Goal: Information Seeking & Learning: Check status

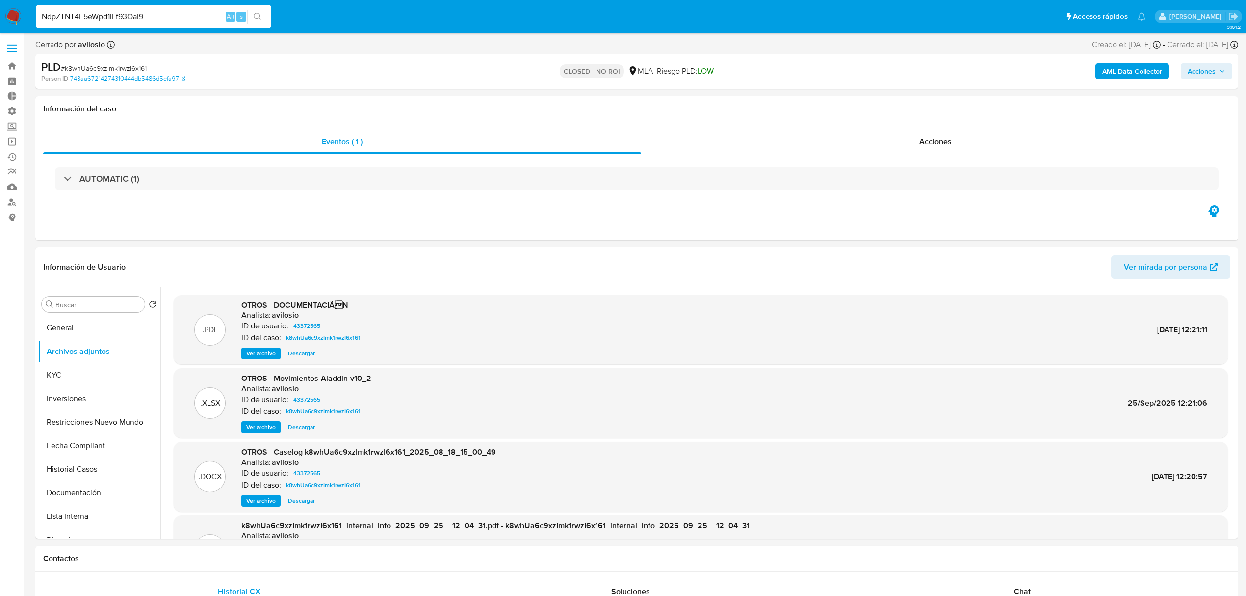
select select "10"
type input "NdpZTNT4F5eWpd1lLf93OaI9"
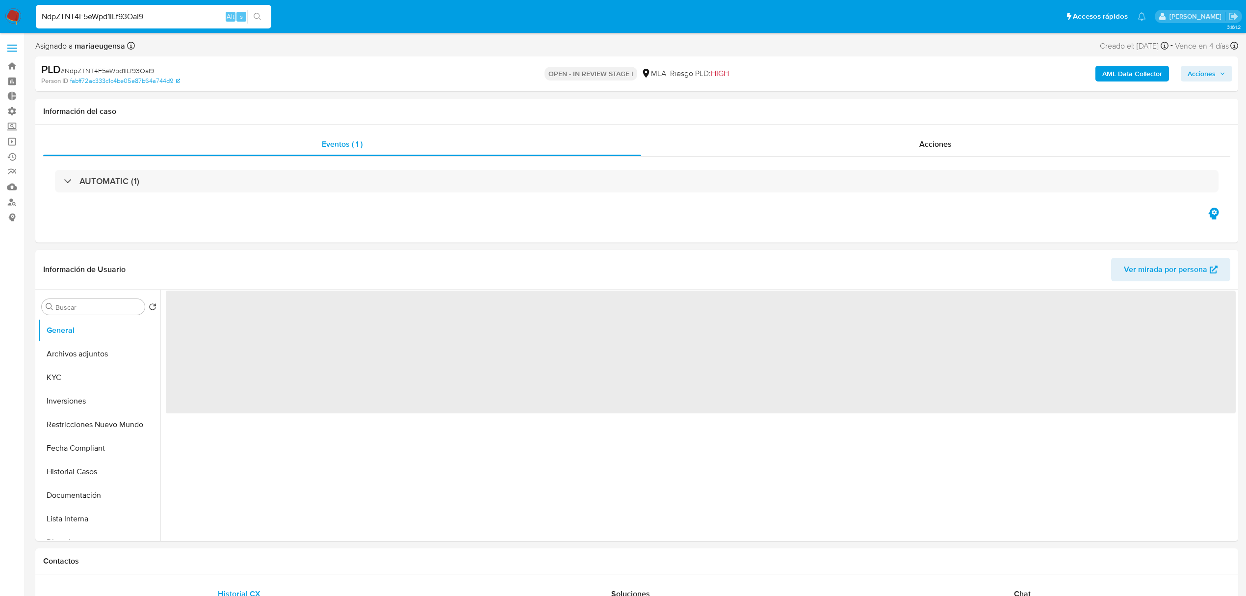
select select "10"
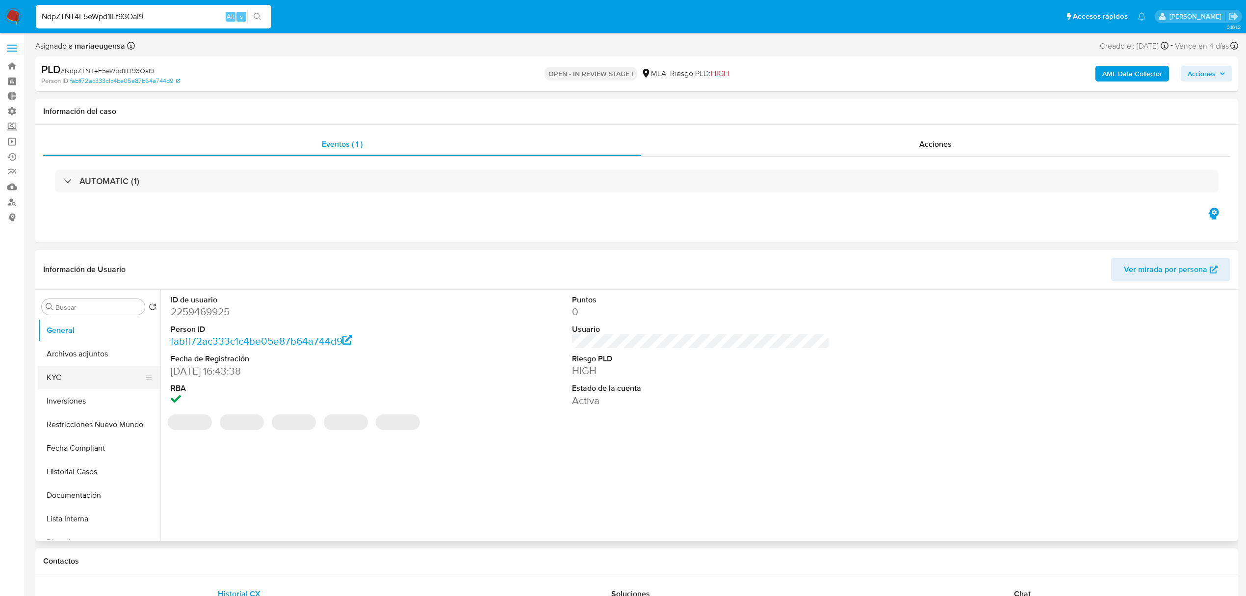
click at [81, 378] on button "KYC" at bounding box center [95, 378] width 115 height 24
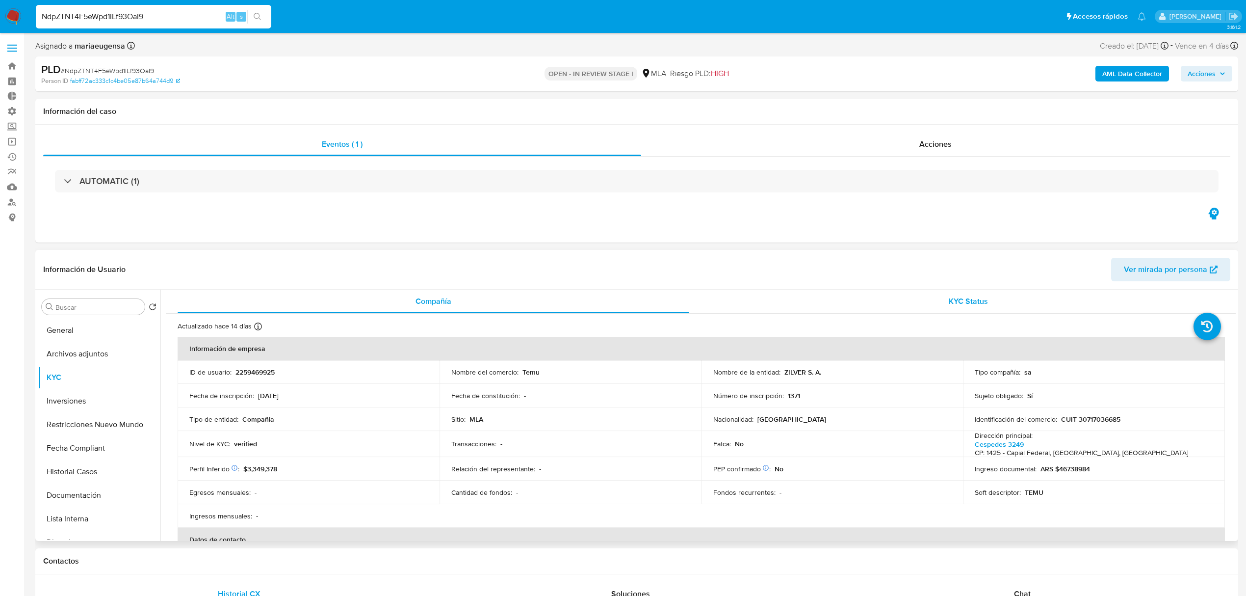
click at [949, 301] on span "KYC Status" at bounding box center [968, 300] width 39 height 11
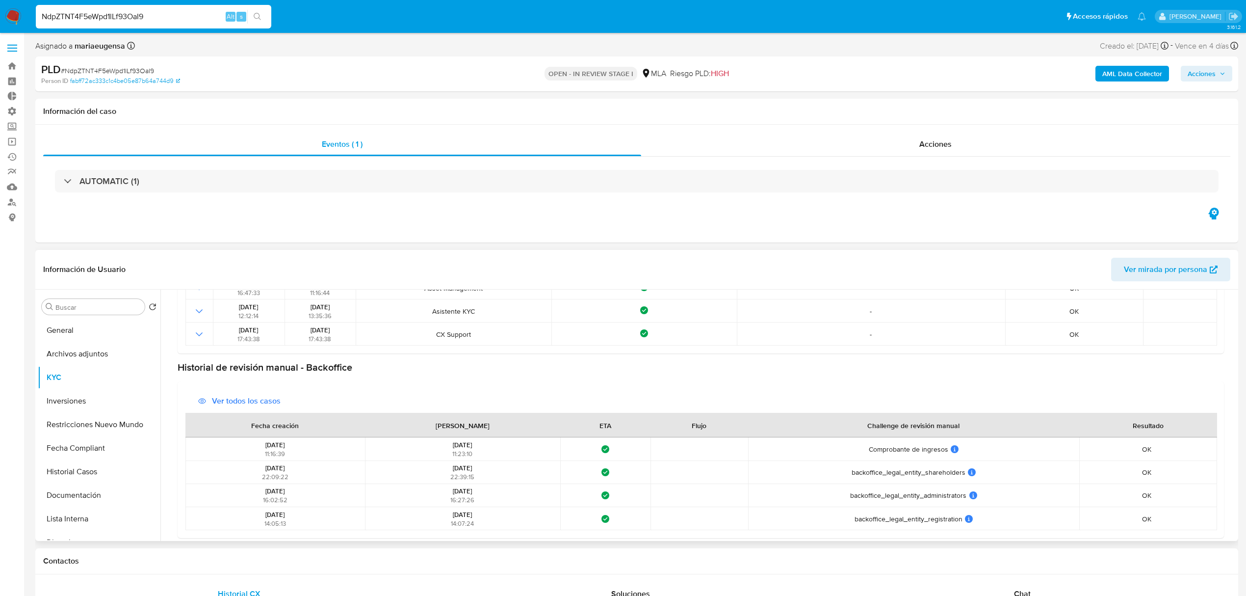
scroll to position [156, 0]
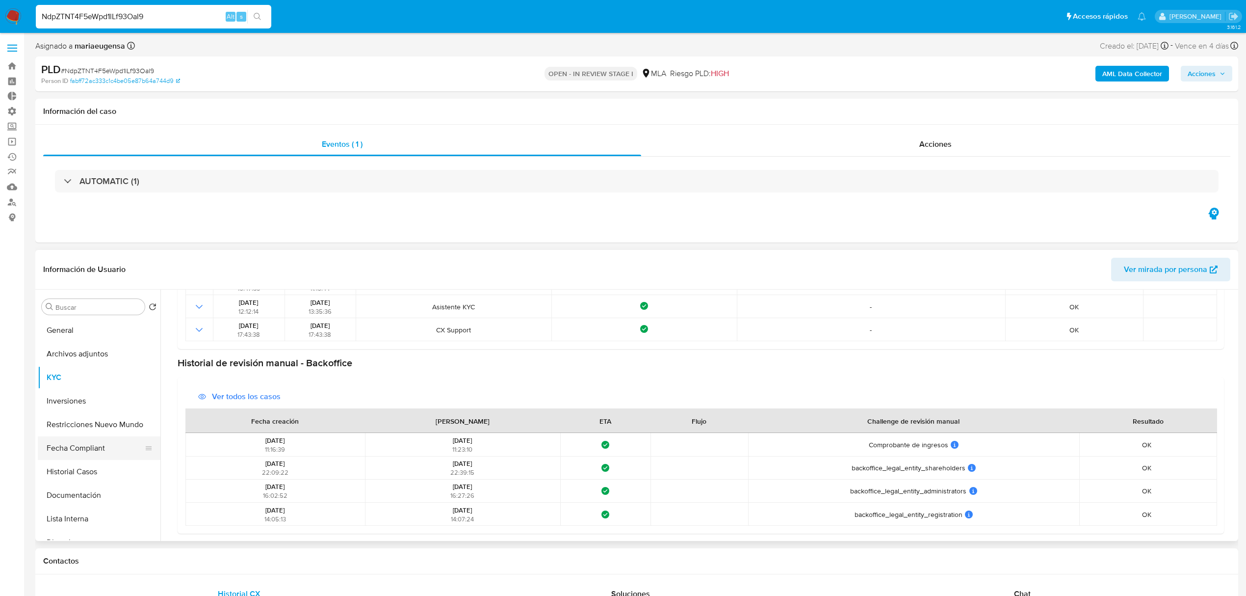
click at [95, 450] on button "Fecha Compliant" at bounding box center [95, 448] width 115 height 24
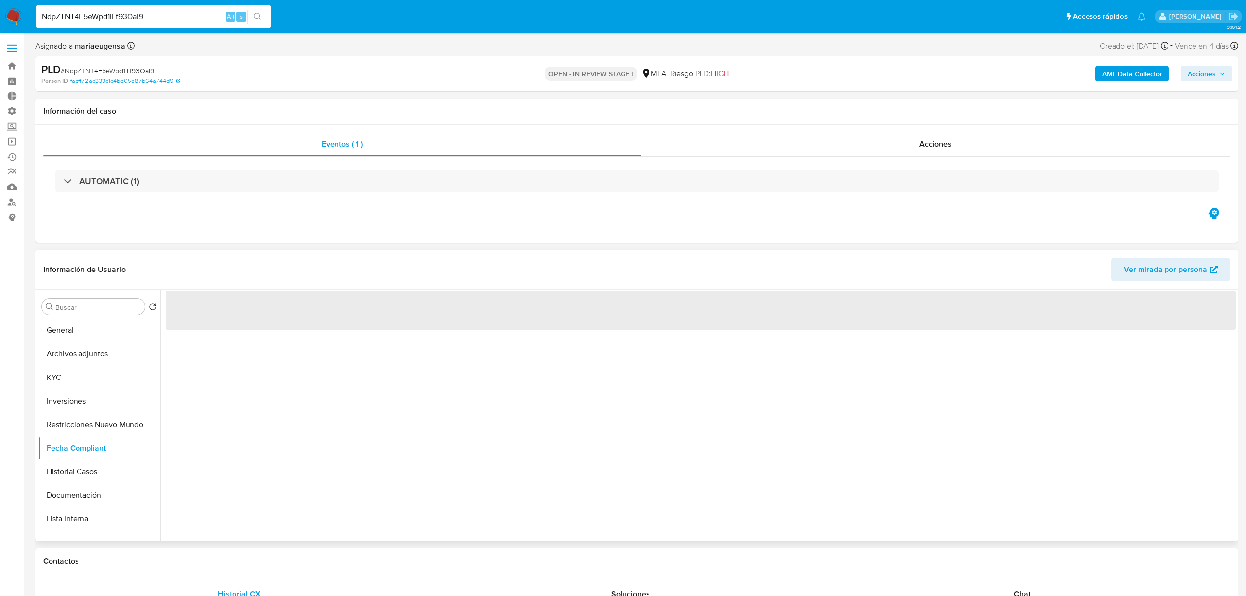
scroll to position [0, 0]
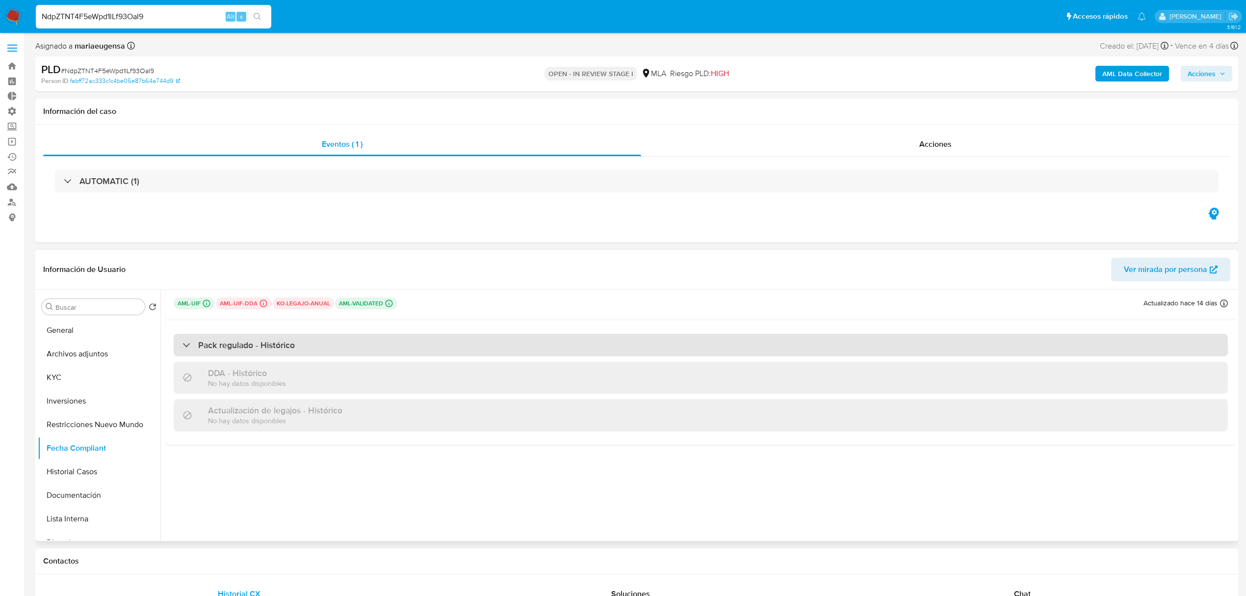
click at [284, 349] on h3 "Pack regulado - Histórico" at bounding box center [246, 345] width 97 height 11
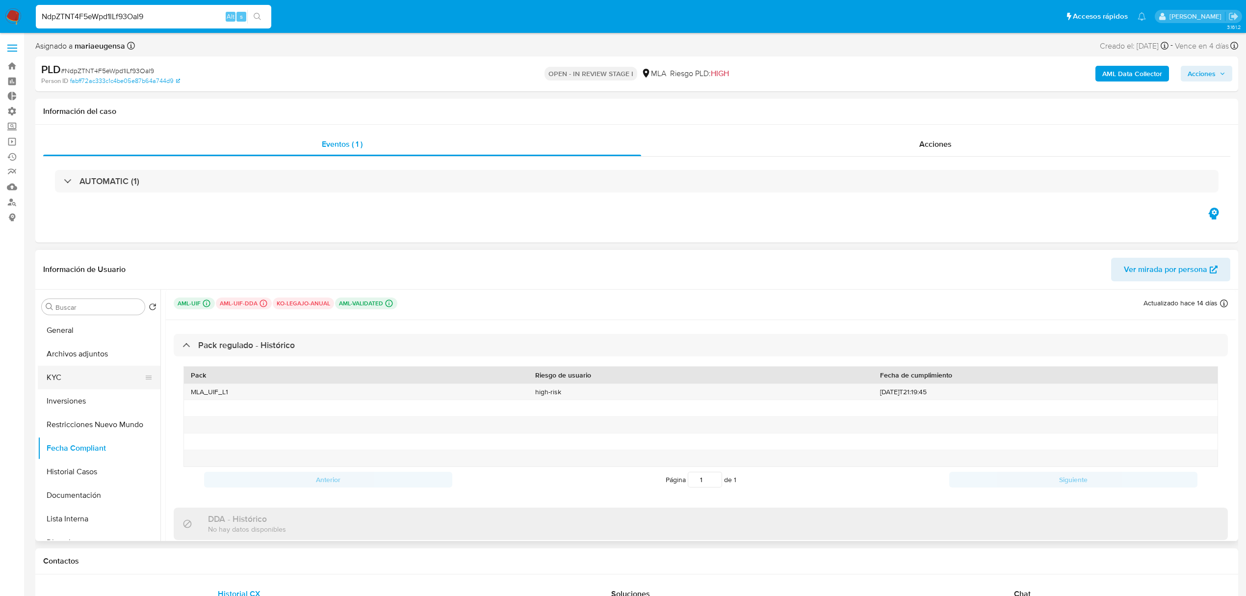
click at [89, 389] on ul "General Archivos adjuntos KYC Inversiones Restricciones Nuevo Mundo Fecha Compl…" at bounding box center [99, 428] width 123 height 221
click at [94, 382] on button "KYC" at bounding box center [95, 378] width 115 height 24
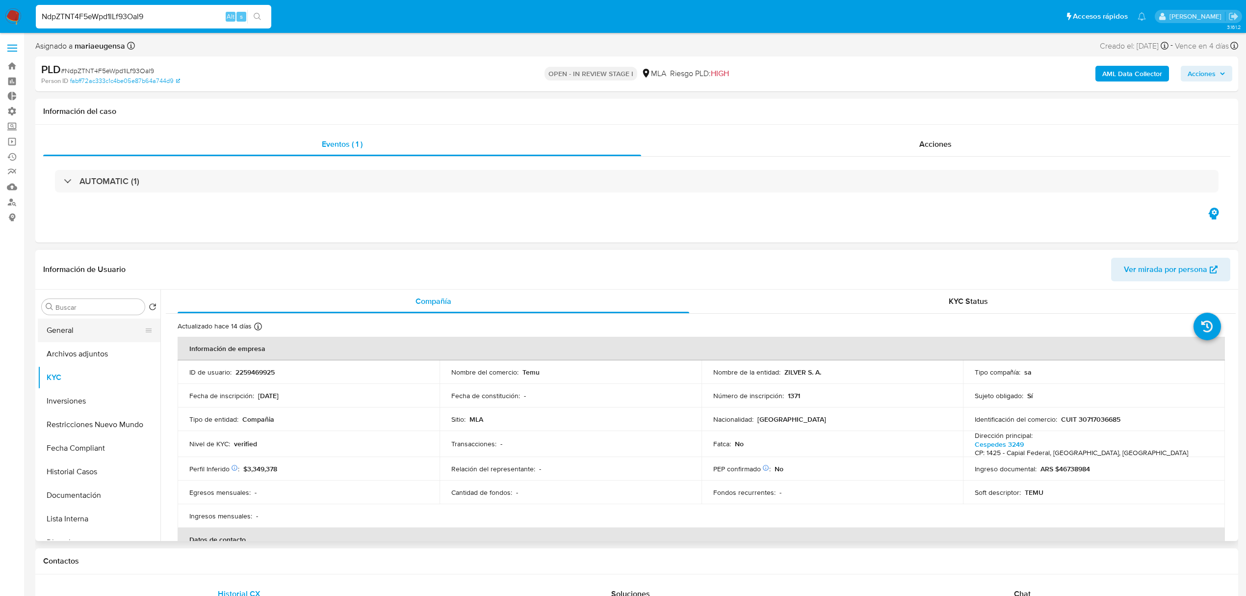
drag, startPoint x: 71, startPoint y: 330, endPoint x: 88, endPoint y: 330, distance: 17.7
click at [72, 330] on button "General" at bounding box center [95, 330] width 115 height 24
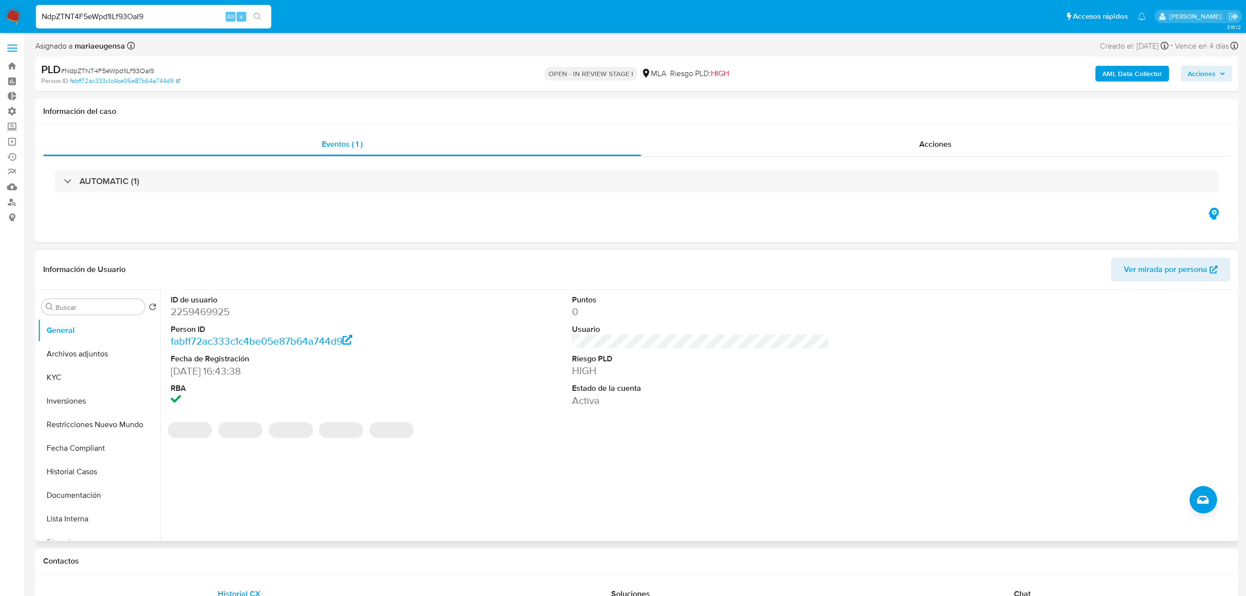
click at [195, 309] on dd "2259469925" at bounding box center [300, 312] width 258 height 14
copy dd "2259469925"
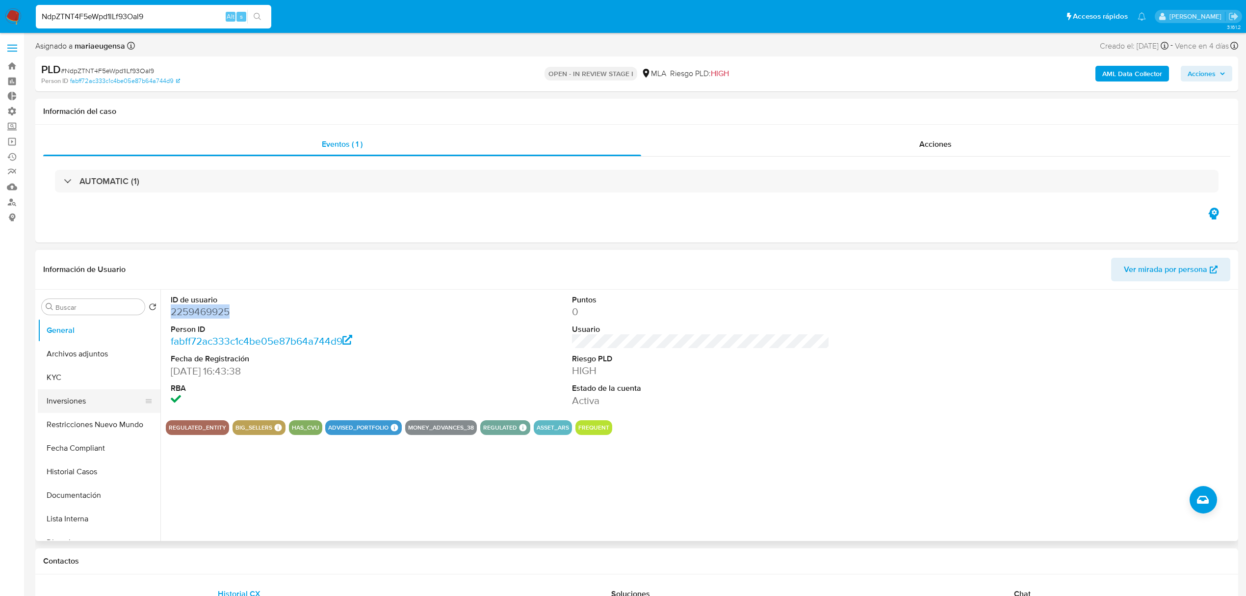
click at [75, 402] on button "Inversiones" at bounding box center [95, 401] width 115 height 24
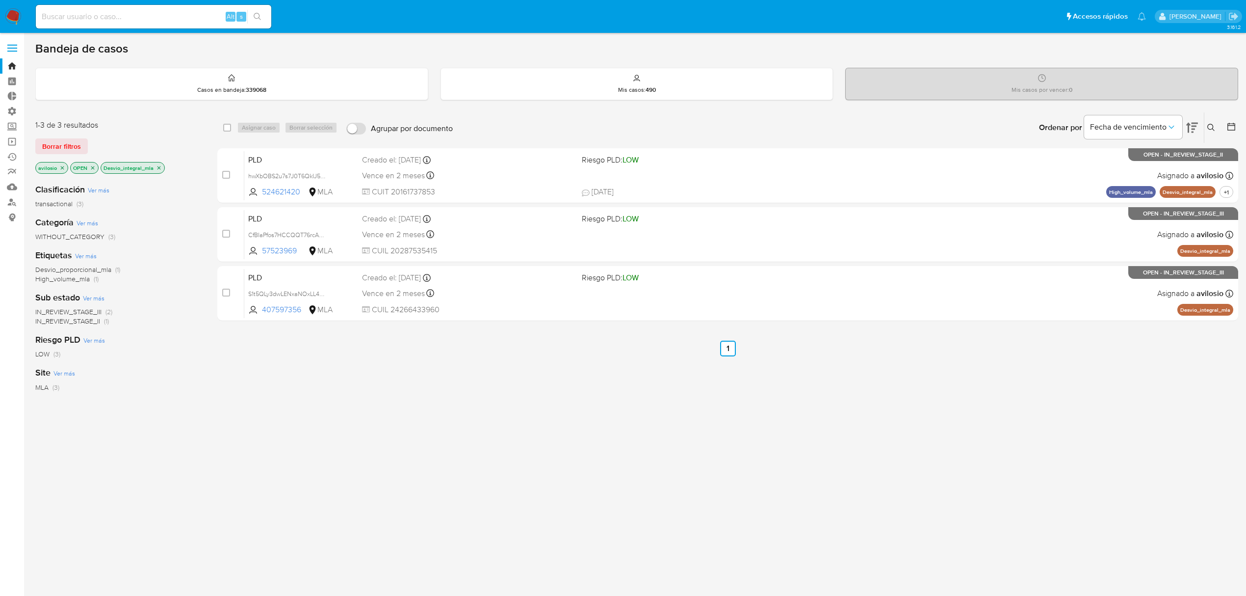
scroll to position [0, 0]
click at [173, 18] on input at bounding box center [154, 16] width 236 height 13
paste input "2259469925"
type input "2259469925"
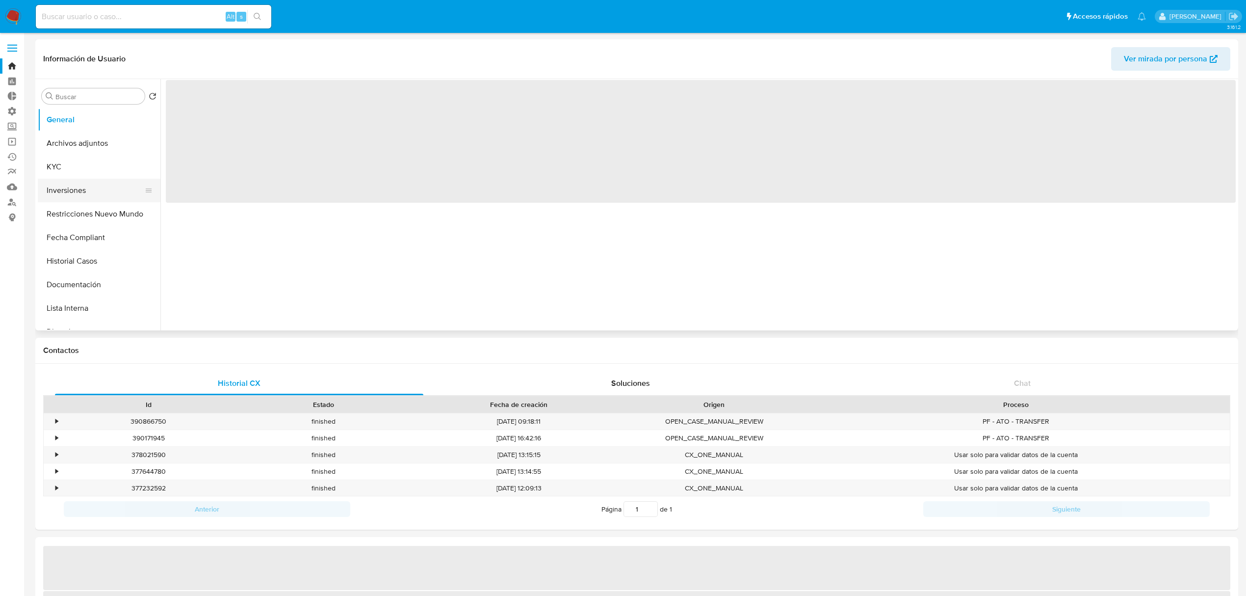
click at [77, 191] on button "Inversiones" at bounding box center [95, 191] width 115 height 24
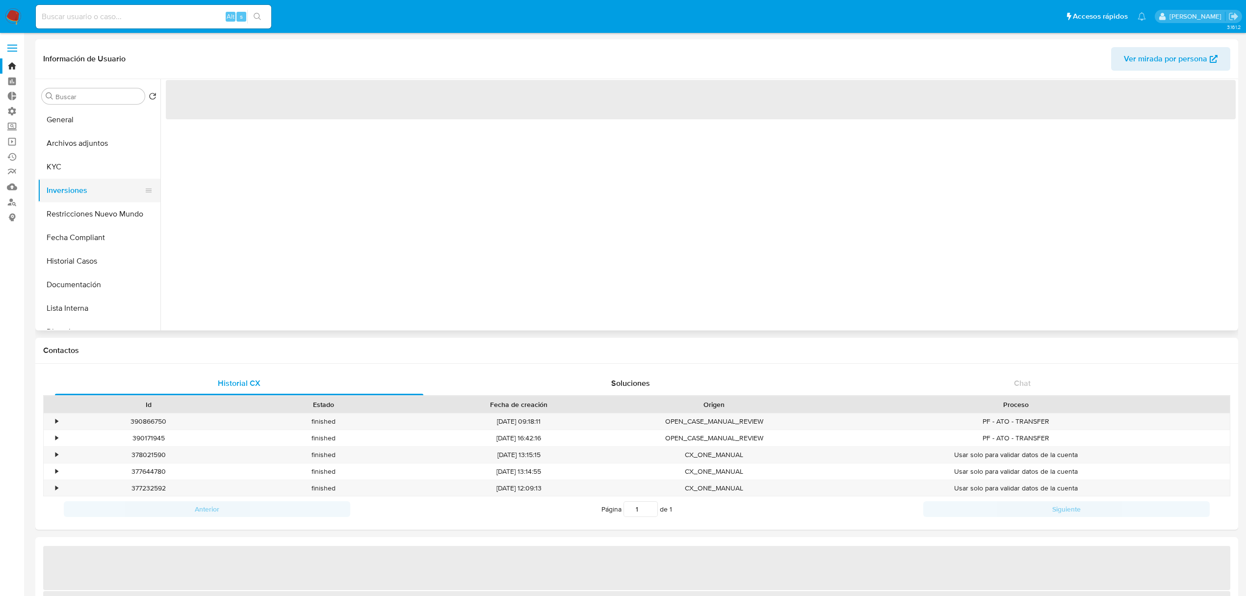
select select "10"
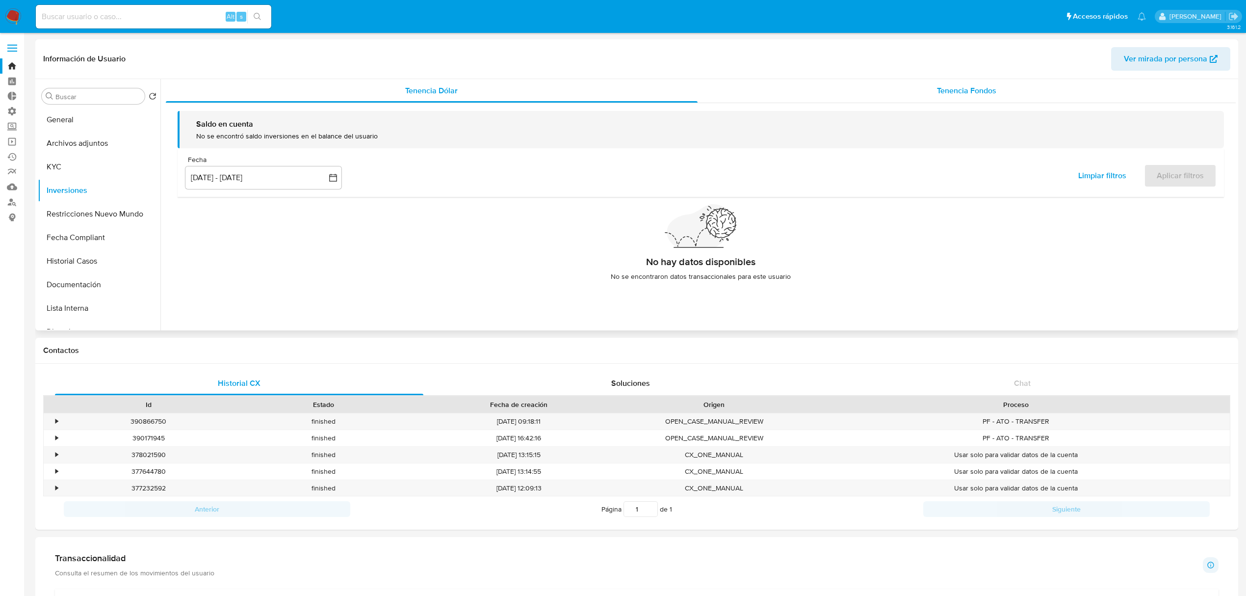
click at [1026, 86] on div "Tenencia Fondos" at bounding box center [967, 91] width 539 height 24
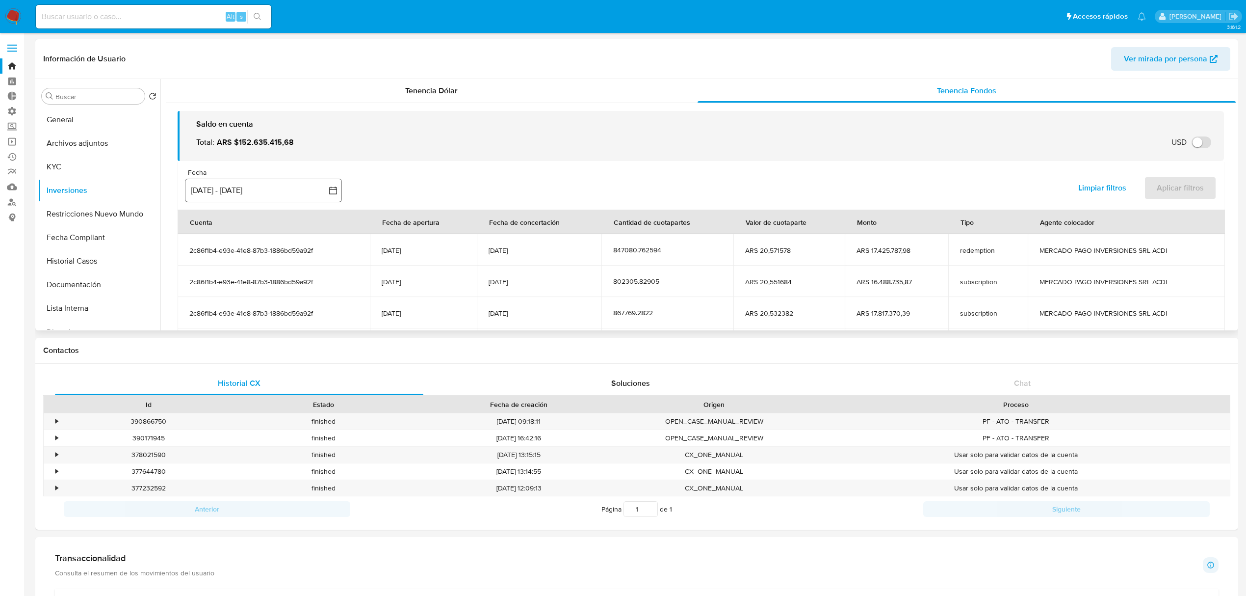
click at [280, 187] on button "[DATE] - [DATE]" at bounding box center [263, 191] width 157 height 24
click at [198, 222] on icon "Mes anterior" at bounding box center [203, 226] width 12 height 12
click at [332, 226] on div "mayo 2025 mayo 2025 lun lunes mar martes mié miércoles jue jueves vie viernes s…" at bounding box center [263, 282] width 157 height 155
click at [330, 226] on icon "Mes siguiente" at bounding box center [324, 226] width 12 height 12
click at [324, 226] on icon "Mes siguiente" at bounding box center [324, 226] width 12 height 12
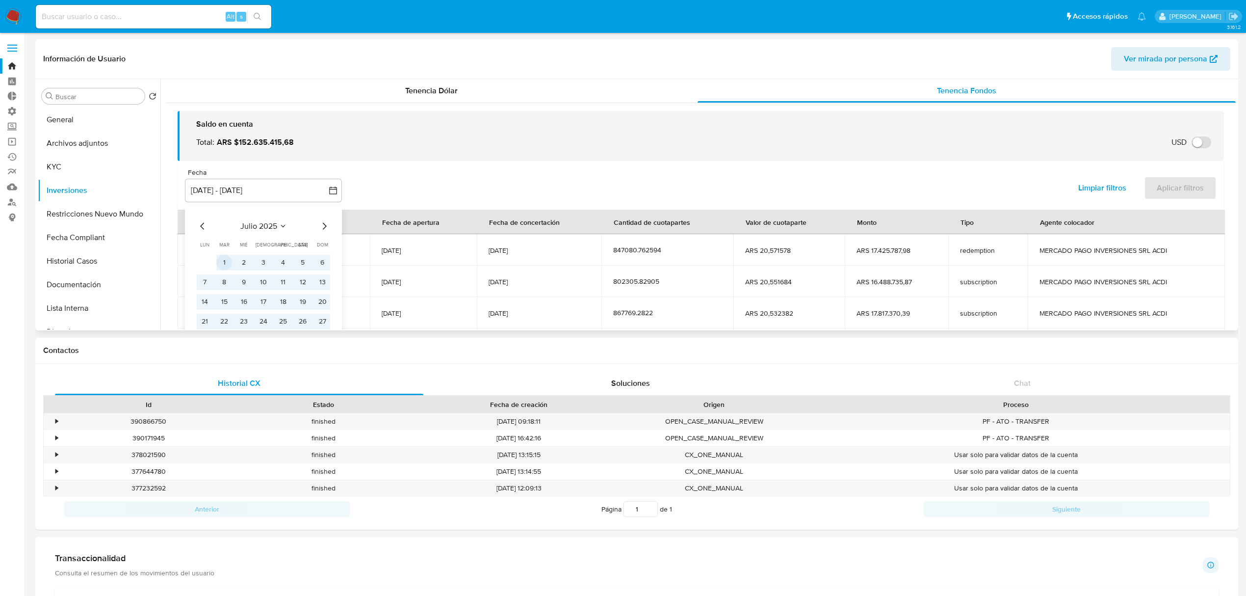
click at [226, 264] on button "1" at bounding box center [224, 262] width 16 height 16
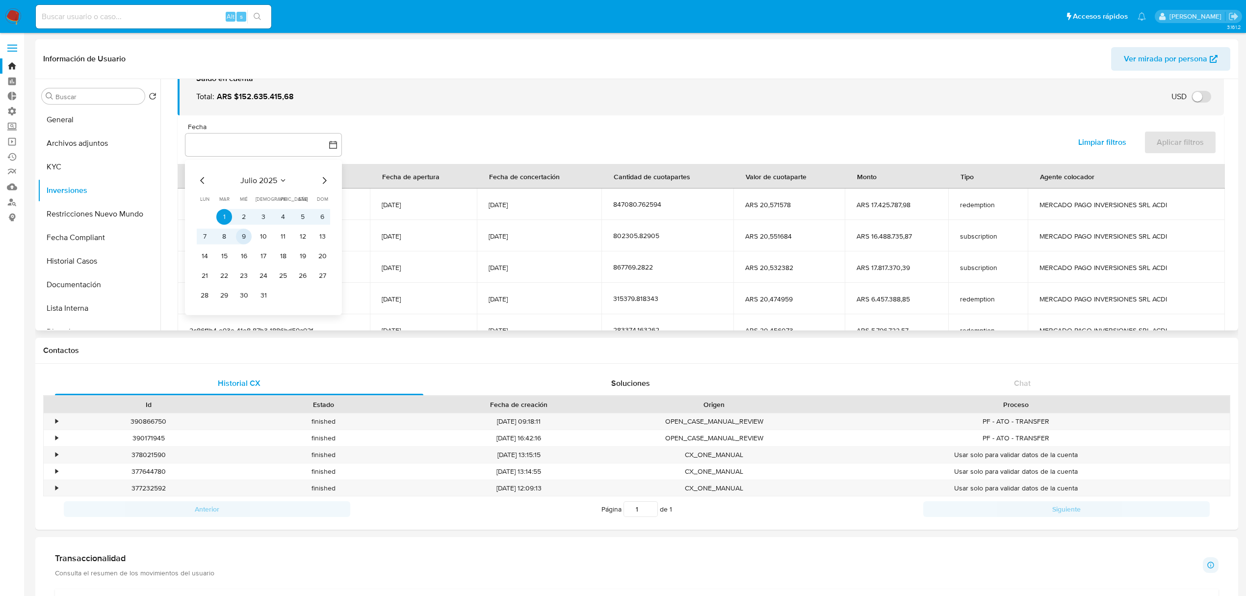
scroll to position [65, 0]
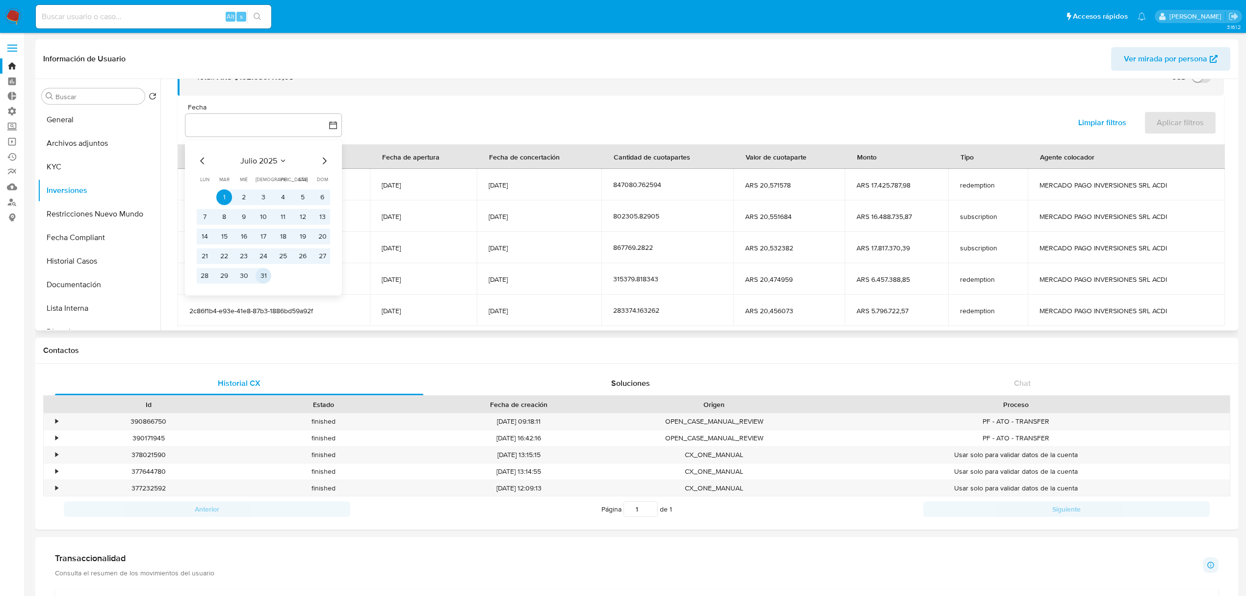
click at [262, 281] on button "31" at bounding box center [264, 275] width 16 height 16
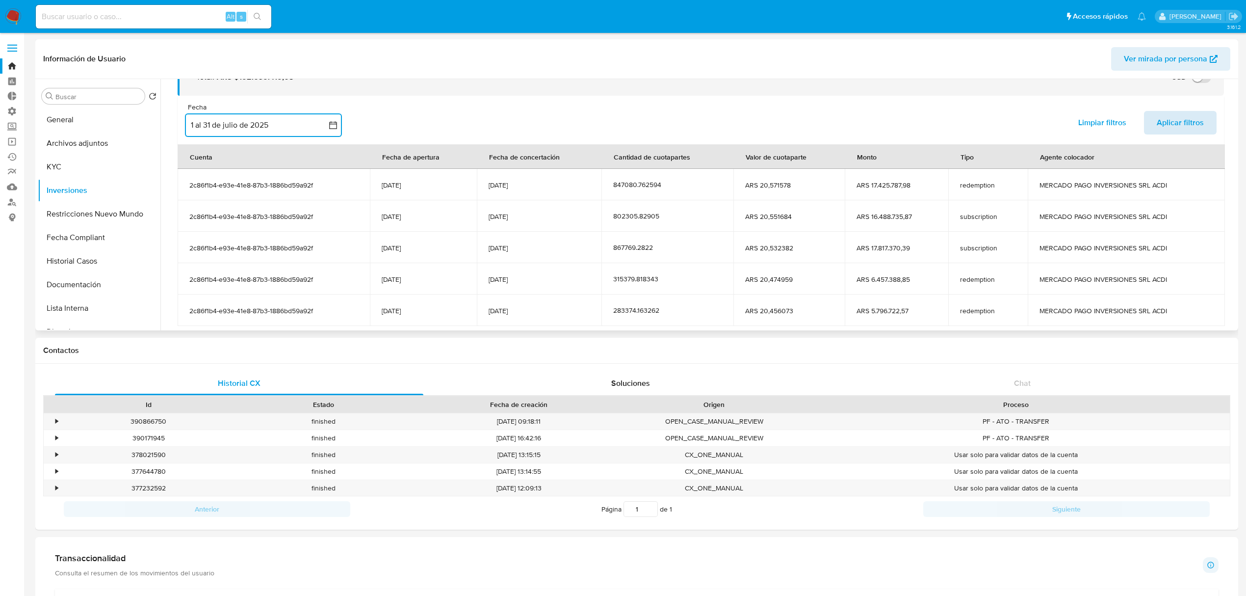
click at [1168, 122] on span "Aplicar filtros" at bounding box center [1180, 123] width 47 height 22
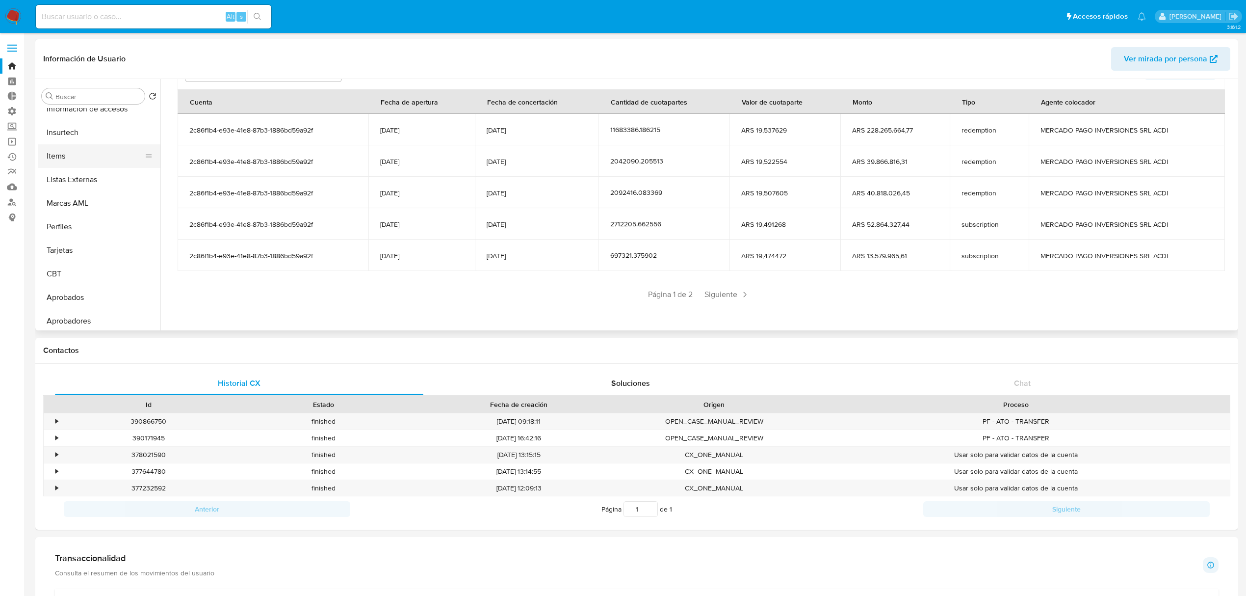
scroll to position [508, 0]
